Goal: Task Accomplishment & Management: Use online tool/utility

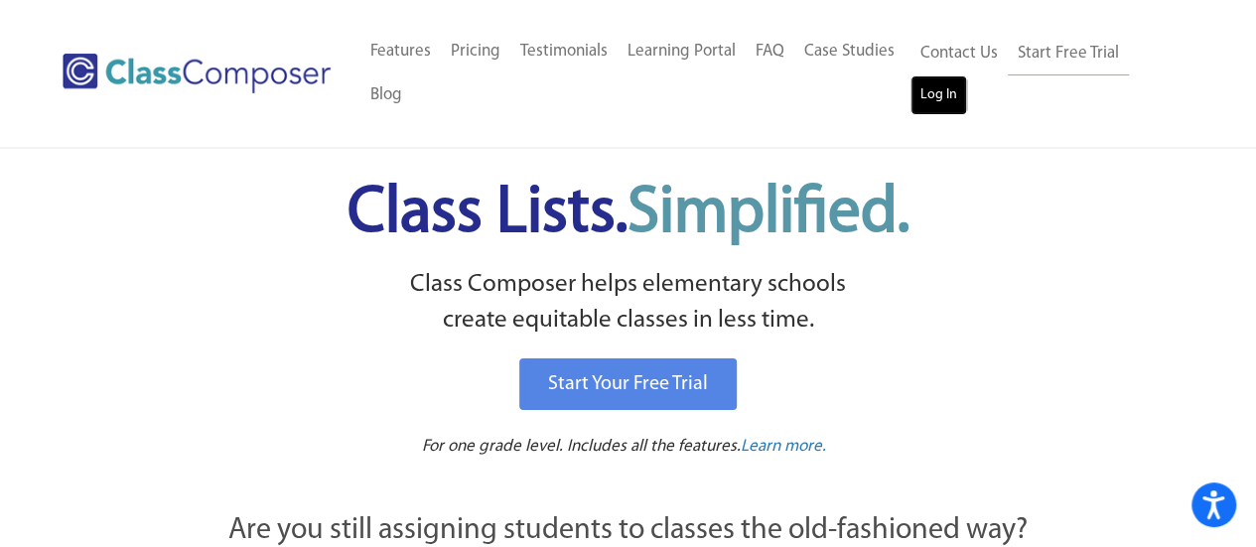
click at [930, 108] on link "Log In" at bounding box center [939, 95] width 57 height 40
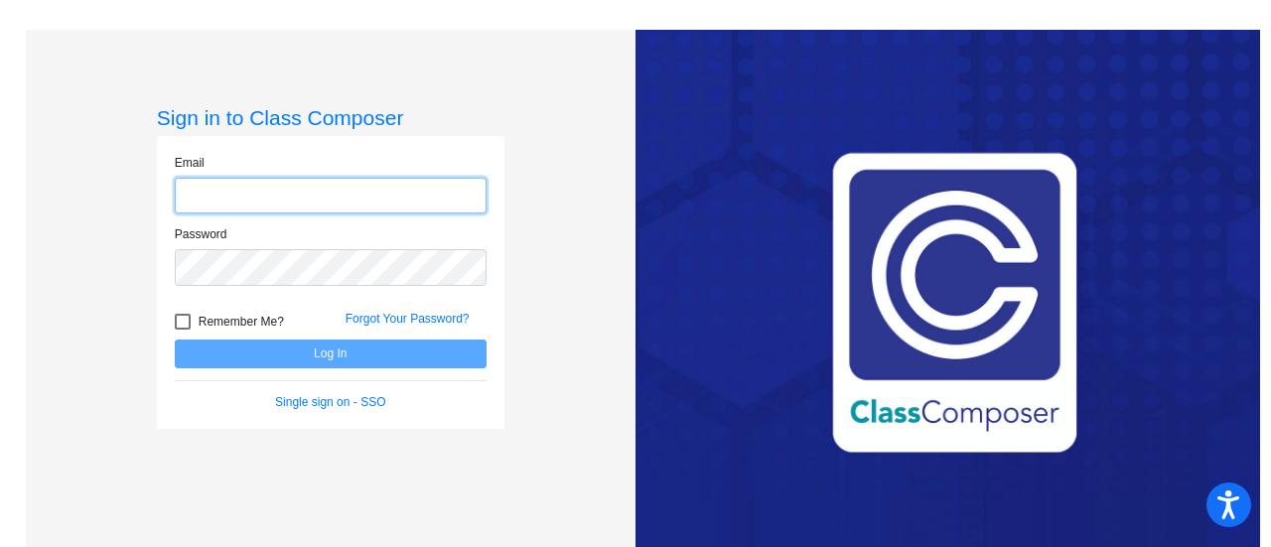
type input "[EMAIL_ADDRESS][DOMAIN_NAME]"
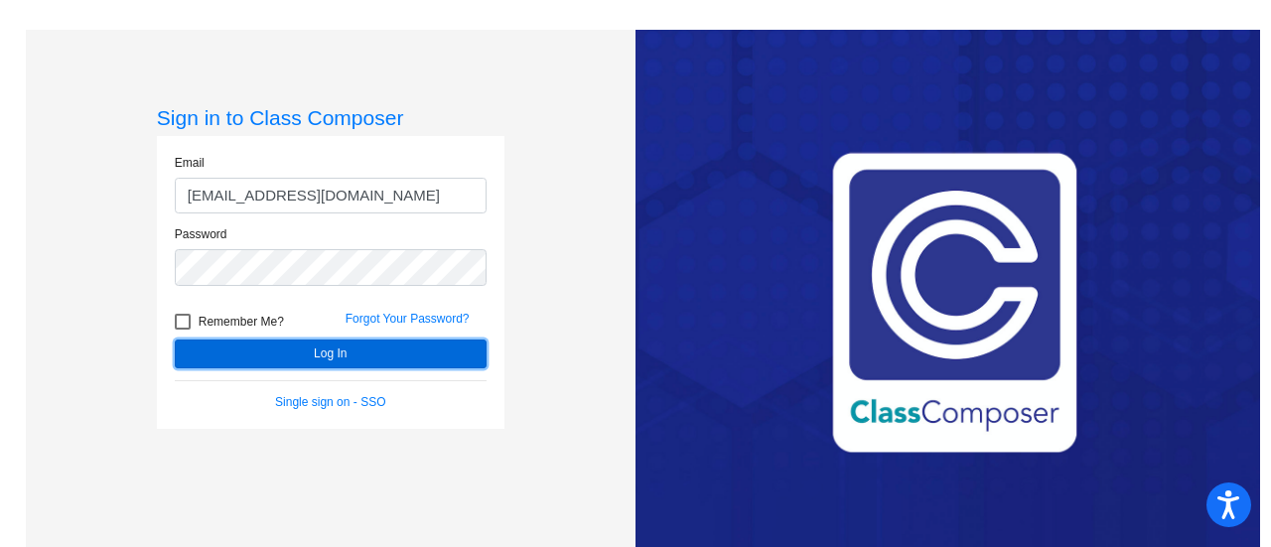
click at [361, 351] on button "Log In" at bounding box center [331, 354] width 312 height 29
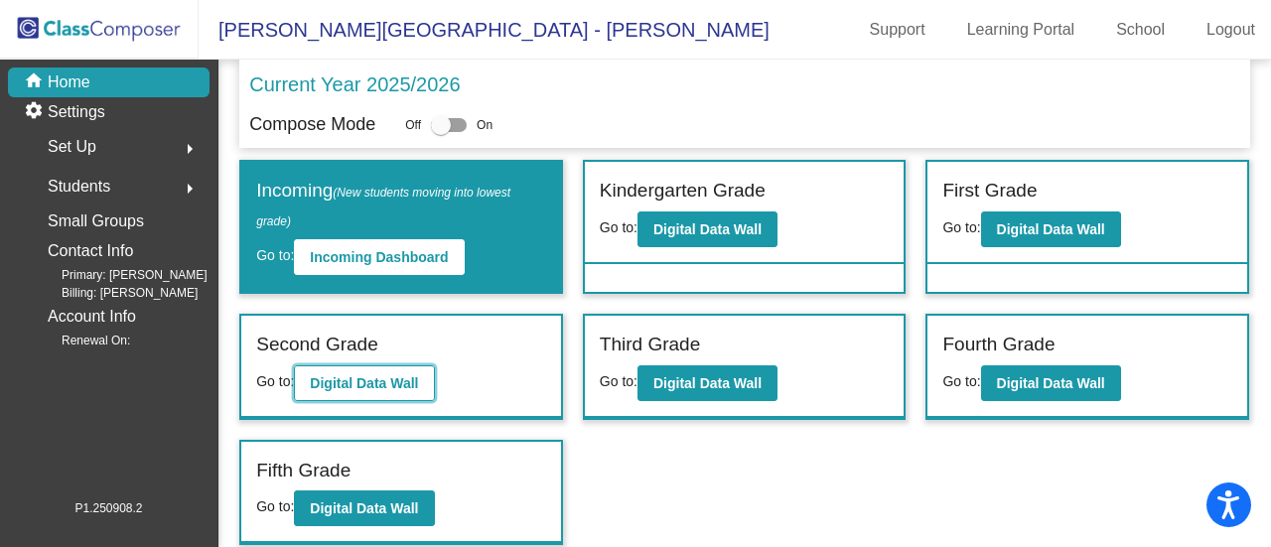
click at [381, 382] on b "Digital Data Wall" at bounding box center [364, 383] width 108 height 16
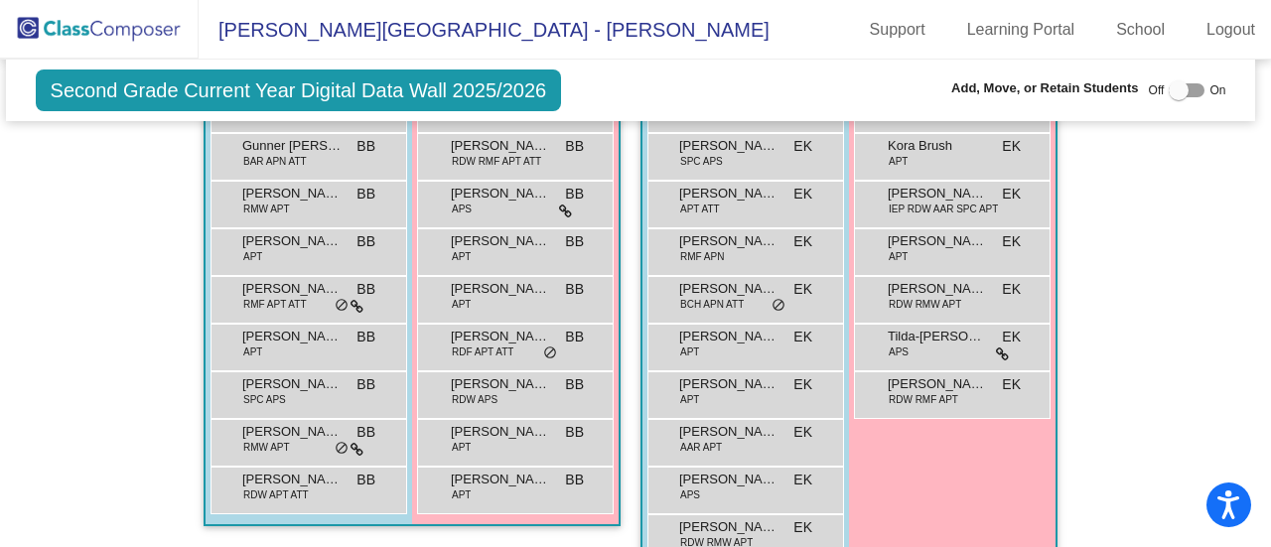
scroll to position [762, 5]
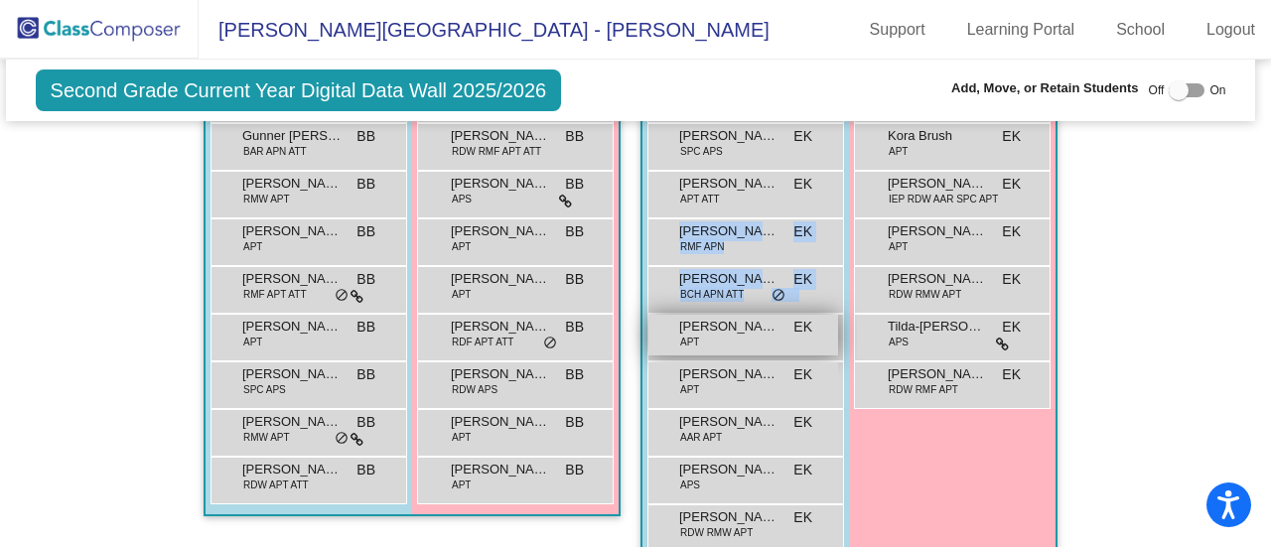
drag, startPoint x: 807, startPoint y: 243, endPoint x: 726, endPoint y: 332, distance: 120.2
click at [726, 332] on div "Cooper Winne RDF RMF APT ATT EK lock do_not_disturb_alt Ezekiel Royer SPC APS E…" at bounding box center [746, 313] width 197 height 477
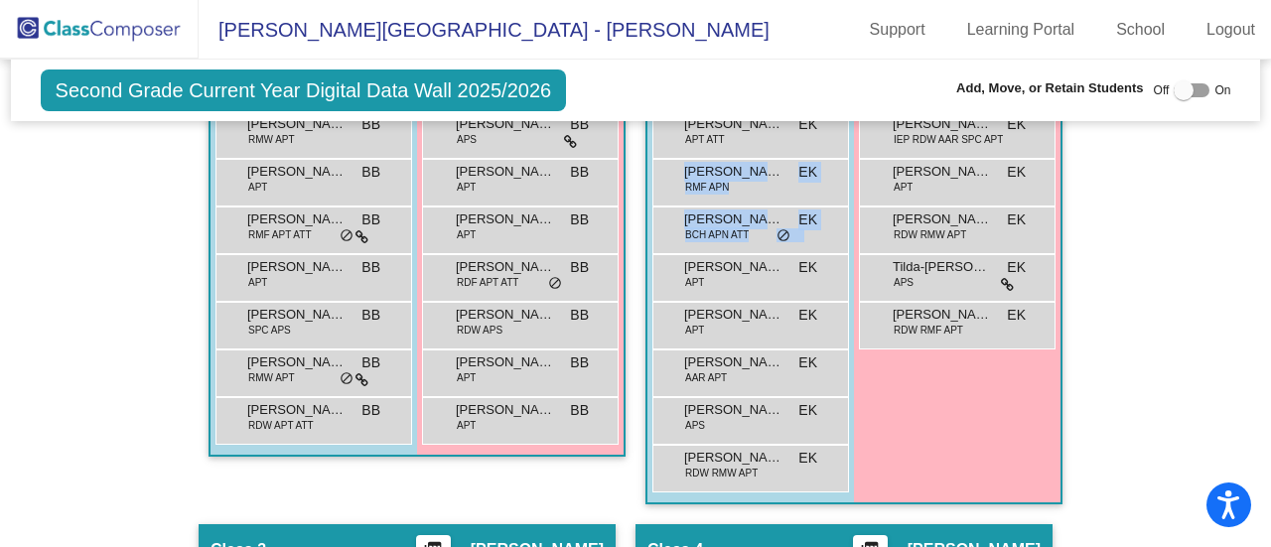
scroll to position [827, 0]
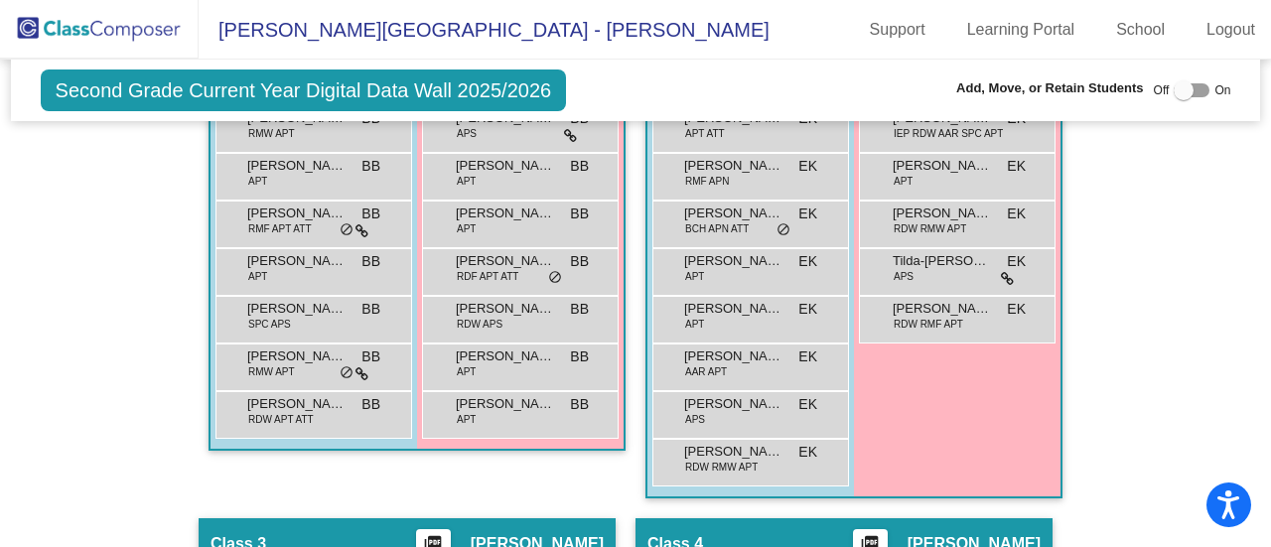
click at [916, 389] on div "Girls: 7 Brooke Pfeiffer RDW APT EK lock do_not_disturb_alt Kora Brush APT EK l…" at bounding box center [957, 233] width 207 height 526
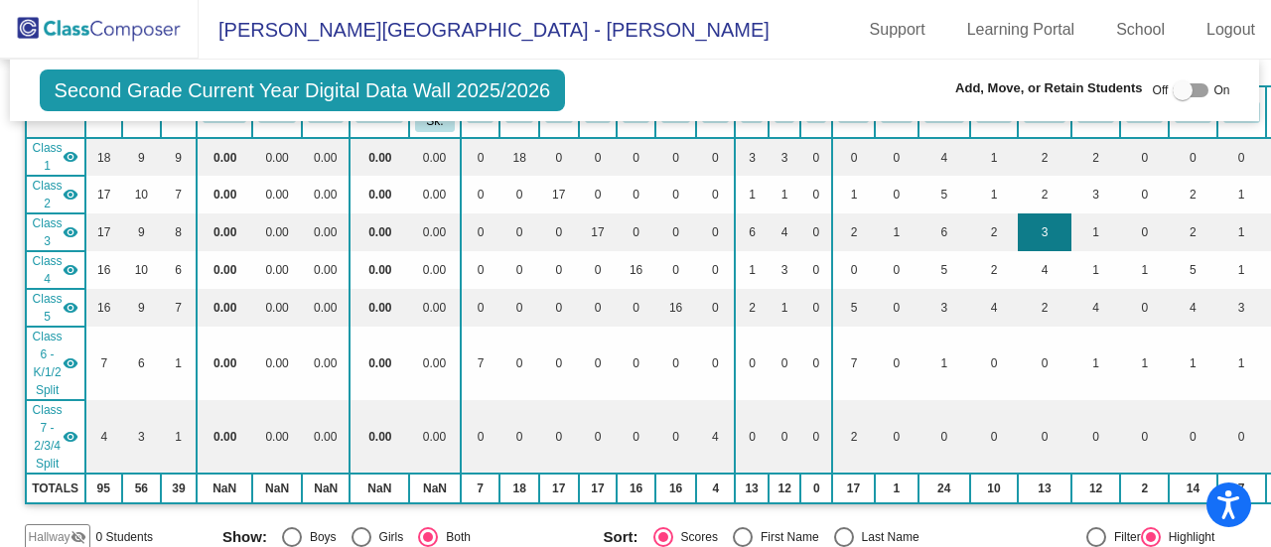
scroll to position [178, 1]
